Goal: Download file/media

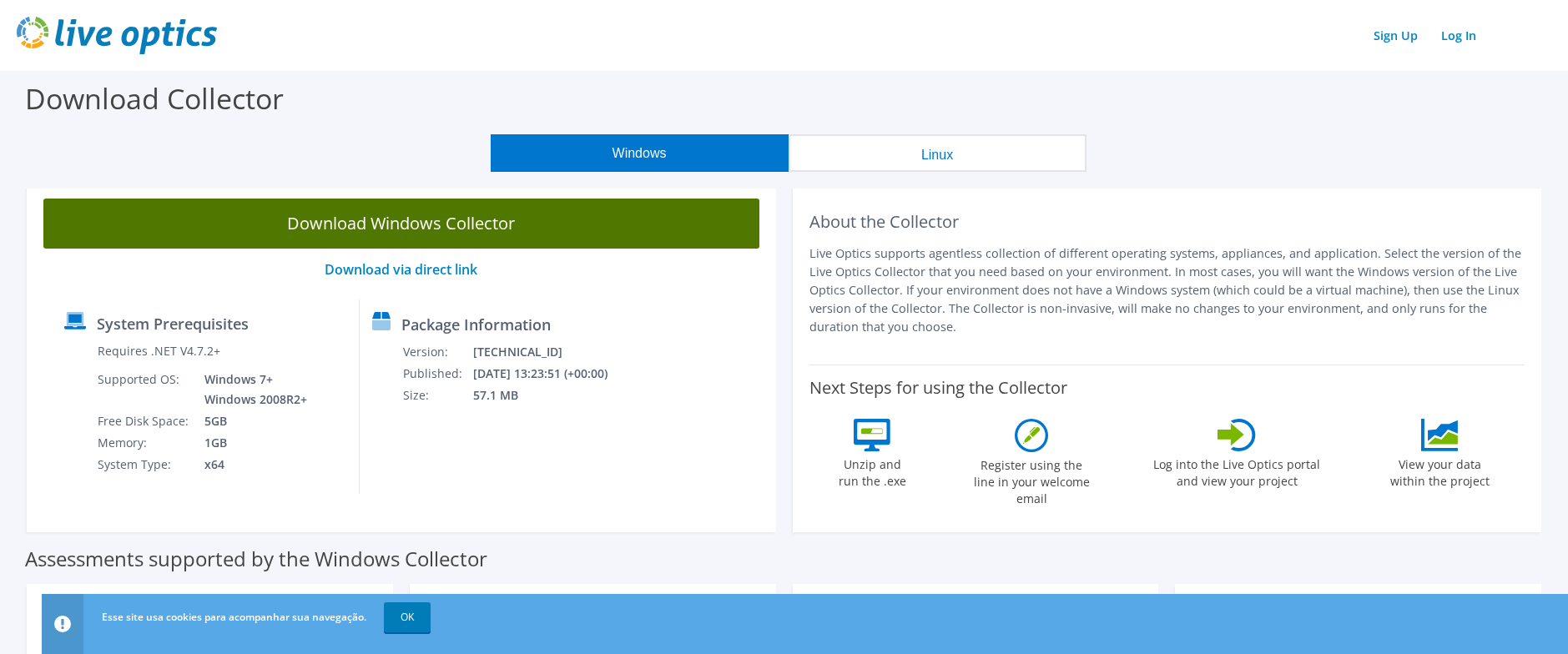
click at [505, 225] on link "Download Windows Collector" at bounding box center [401, 223] width 715 height 50
